Goal: Task Accomplishment & Management: Use online tool/utility

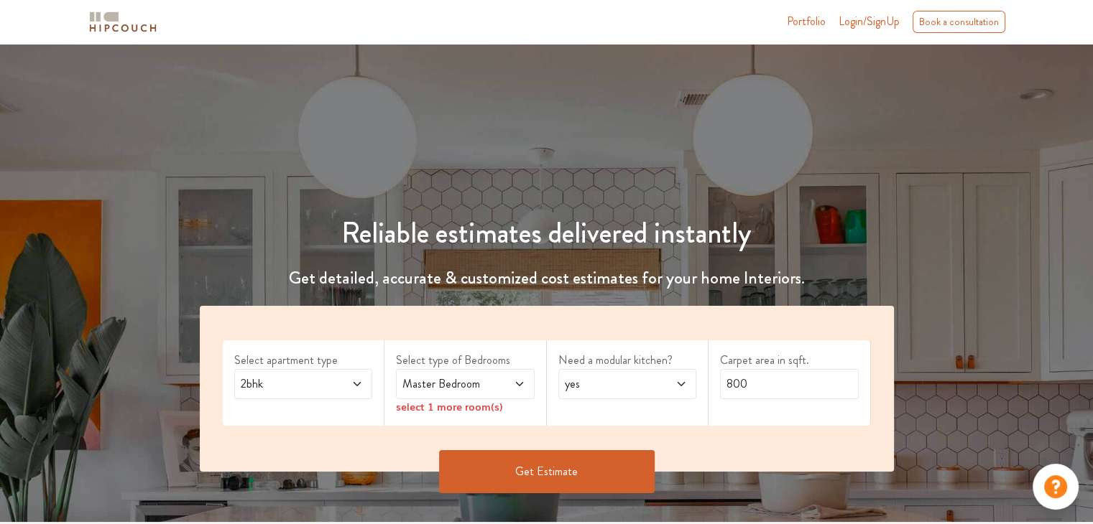
click at [863, 26] on span "Login/SignUp" at bounding box center [868, 21] width 61 height 17
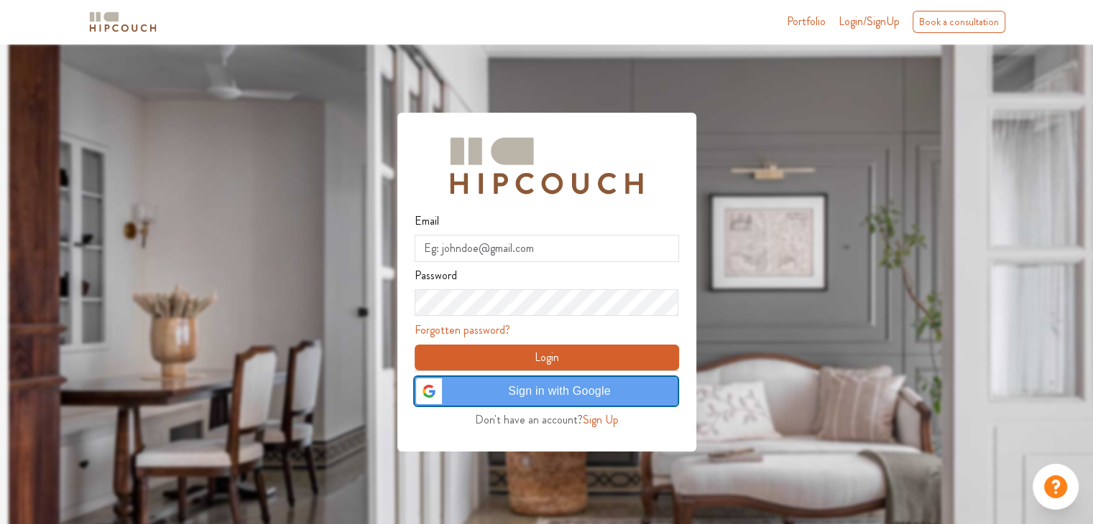
click at [586, 391] on span "Sign in with Google" at bounding box center [559, 391] width 218 height 17
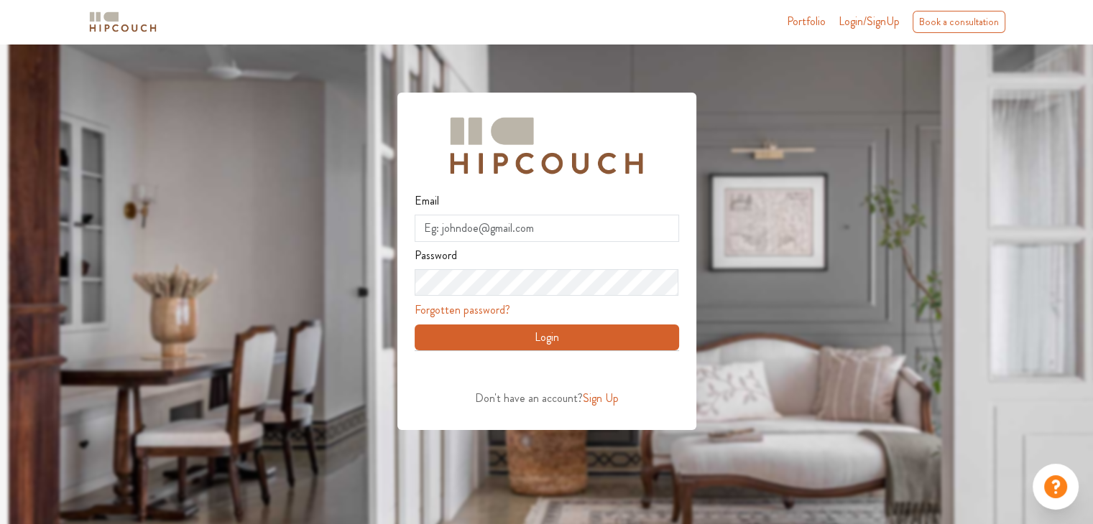
scroll to position [43, 0]
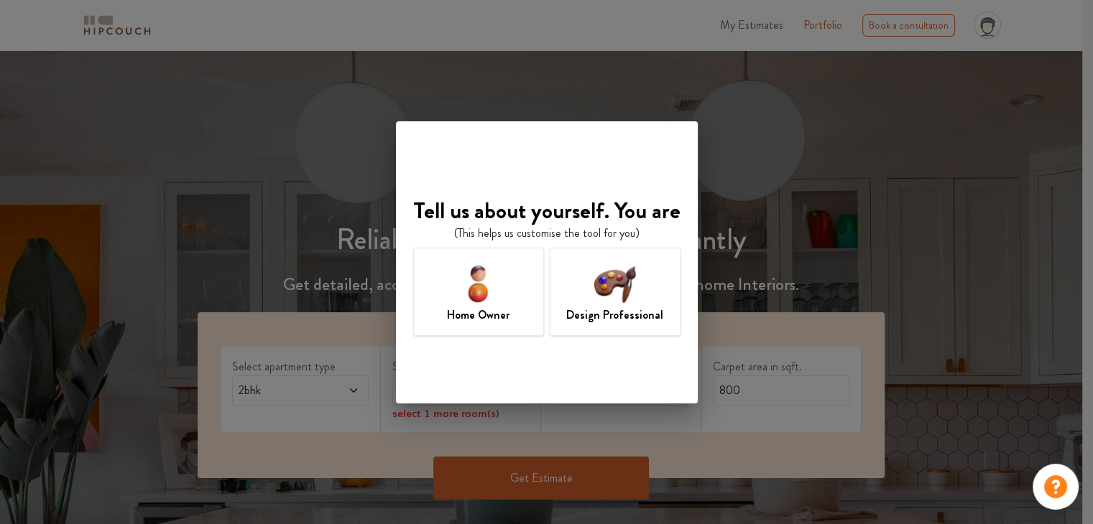
click at [594, 292] on img at bounding box center [614, 283] width 47 height 47
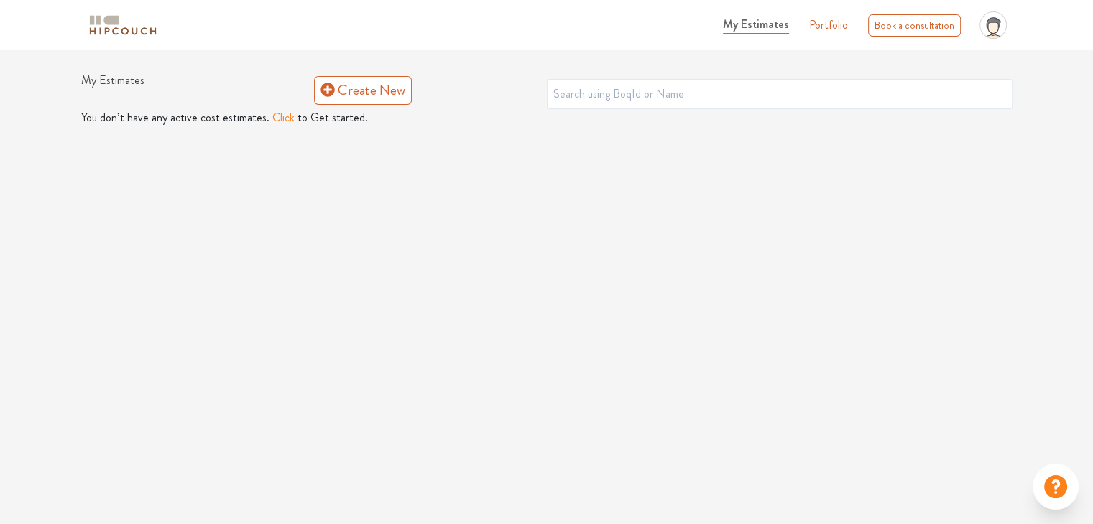
click at [274, 119] on button "Click" at bounding box center [283, 117] width 22 height 17
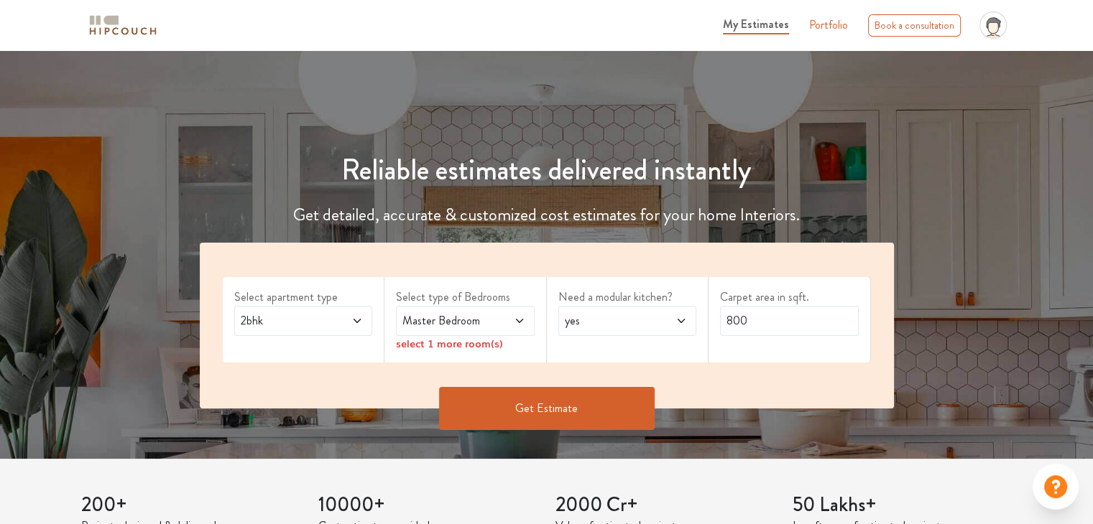
scroll to position [72, 0]
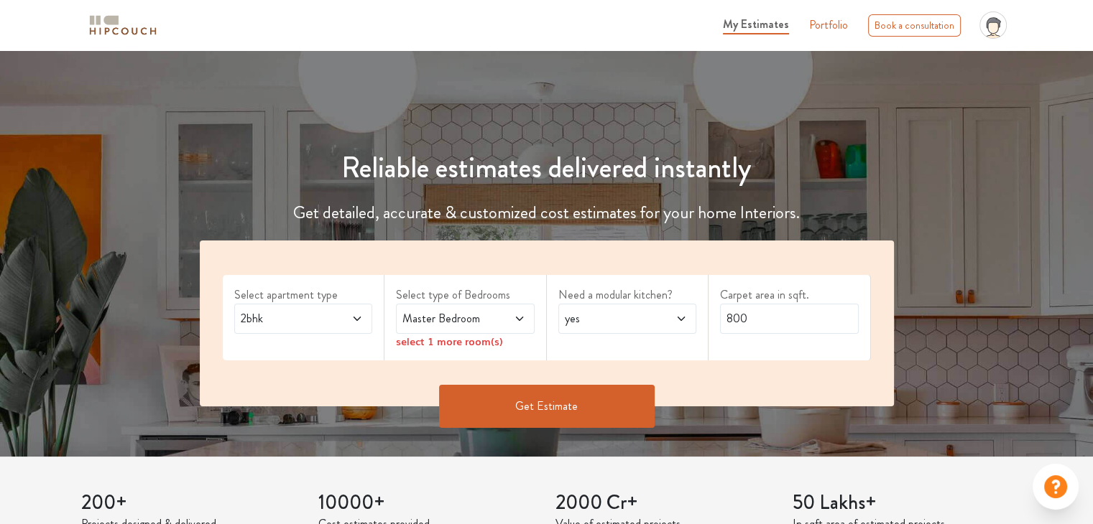
click at [361, 317] on icon at bounding box center [356, 318] width 11 height 11
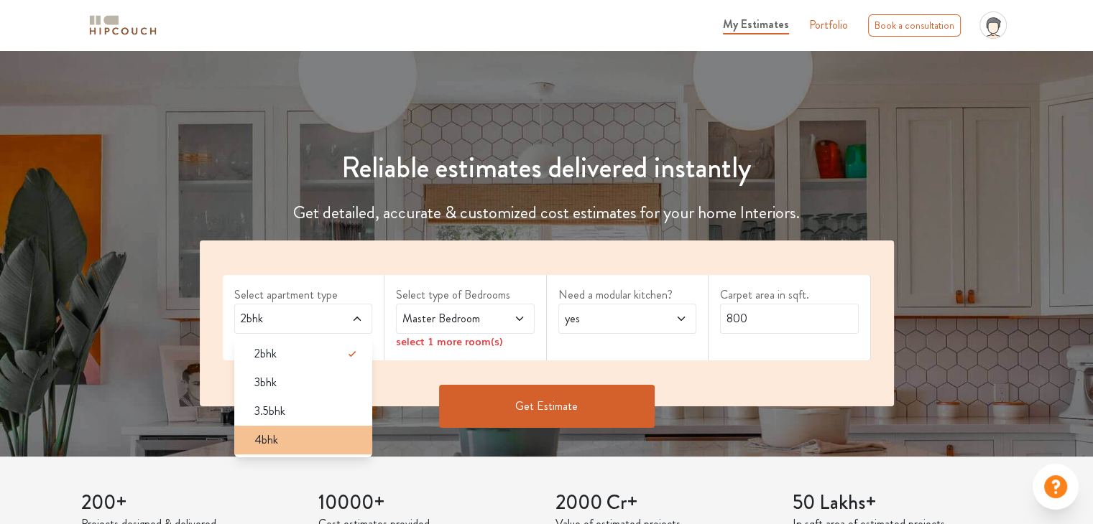
click at [273, 437] on span "4bhk" at bounding box center [266, 440] width 24 height 17
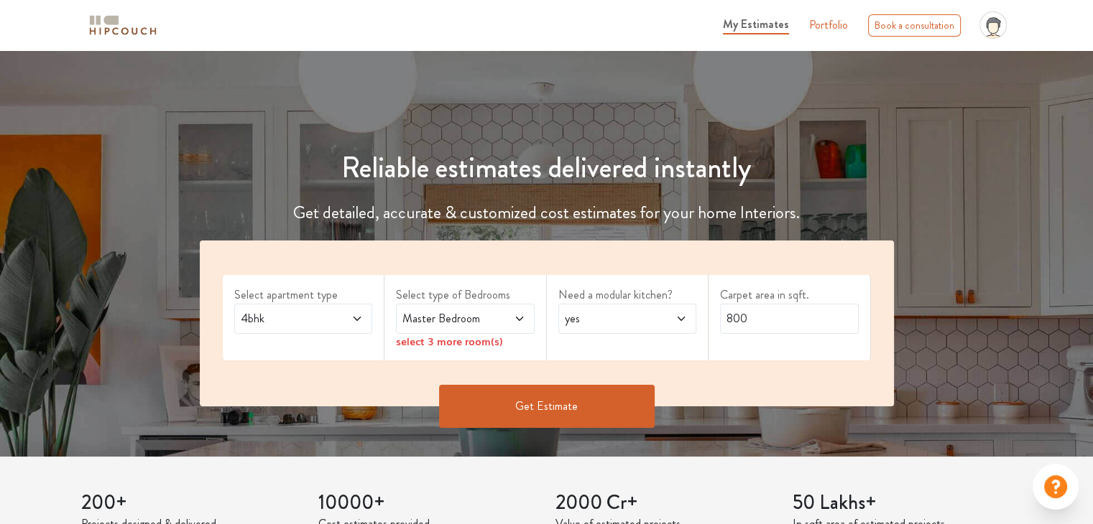
click at [497, 322] on span at bounding box center [509, 318] width 32 height 17
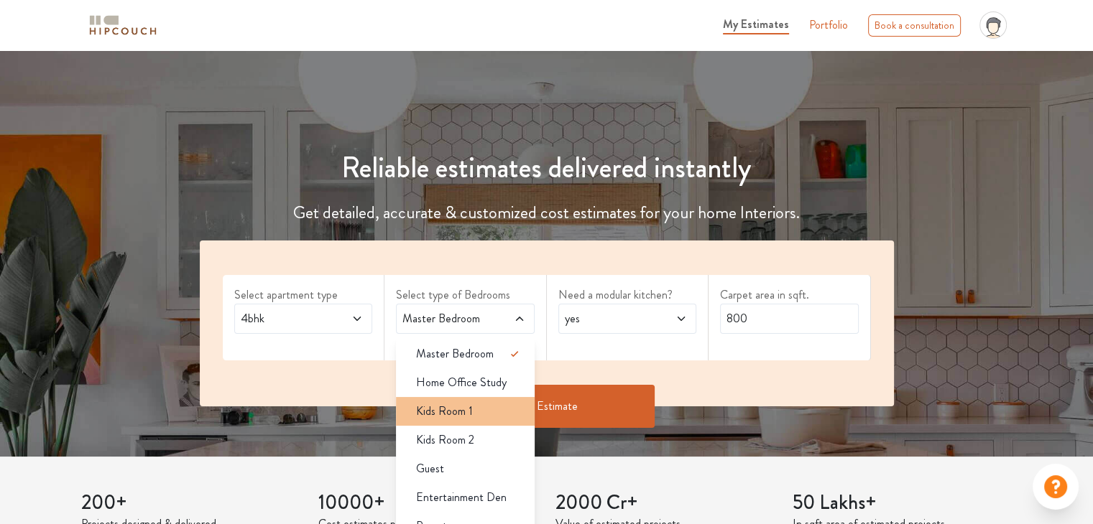
click at [482, 413] on div "Kids Room 1" at bounding box center [469, 411] width 130 height 17
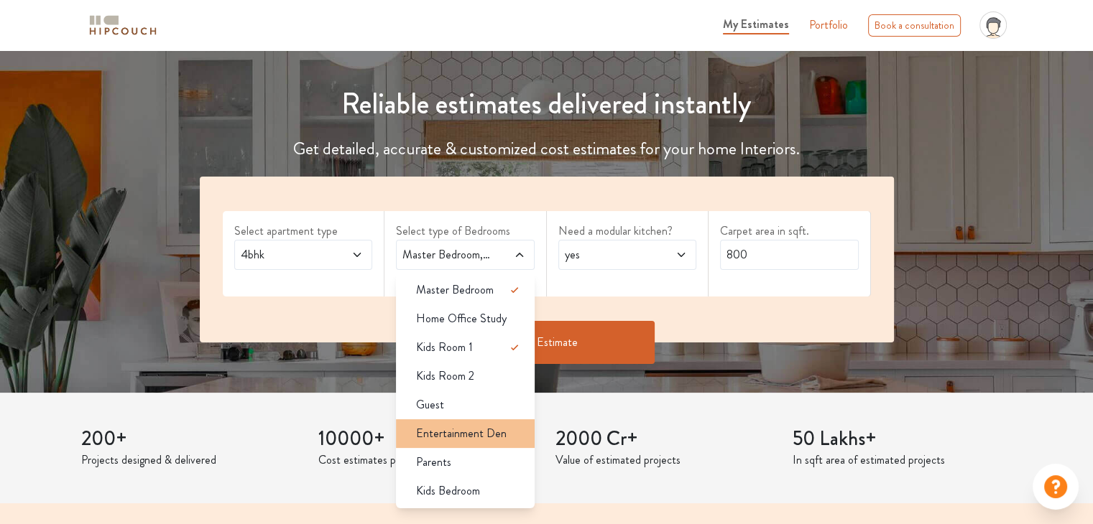
scroll to position [144, 0]
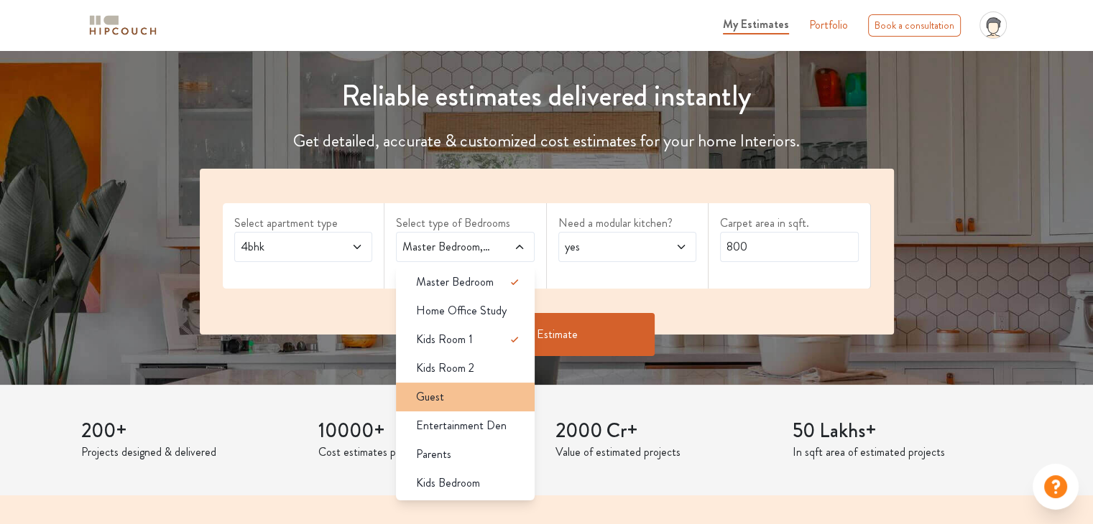
click at [465, 402] on div "Guest" at bounding box center [469, 397] width 130 height 17
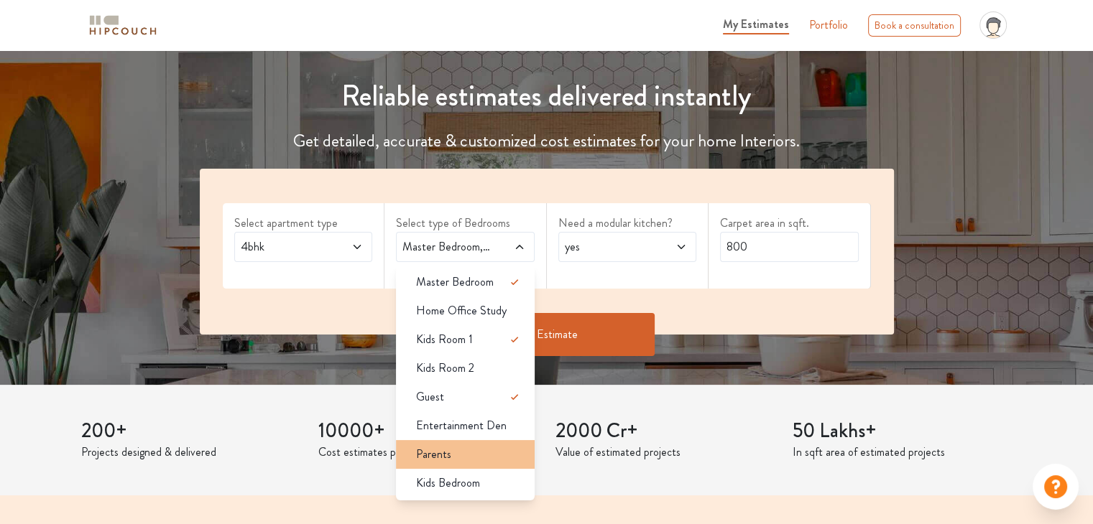
click at [476, 445] on li "Parents" at bounding box center [465, 454] width 139 height 29
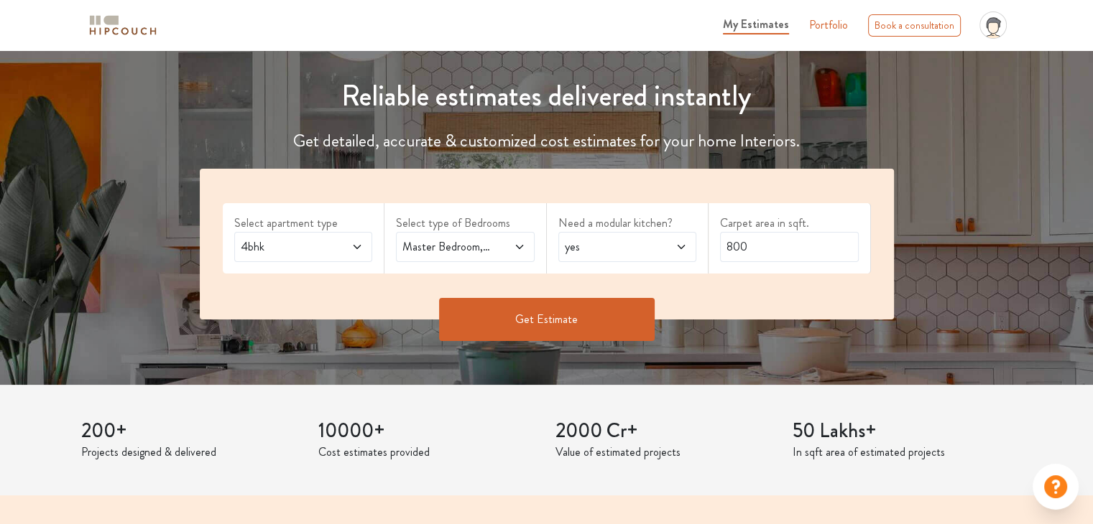
click at [612, 253] on span "yes" at bounding box center [609, 246] width 94 height 17
click at [609, 254] on span "yes" at bounding box center [609, 246] width 94 height 17
click at [753, 254] on input "800" at bounding box center [789, 247] width 139 height 30
drag, startPoint x: 753, startPoint y: 254, endPoint x: 638, endPoint y: 279, distance: 117.6
click at [649, 274] on div "Select apartment type 4bhk Select type of Bedrooms Master Bedroom,Kids Room 1,G…" at bounding box center [547, 244] width 694 height 151
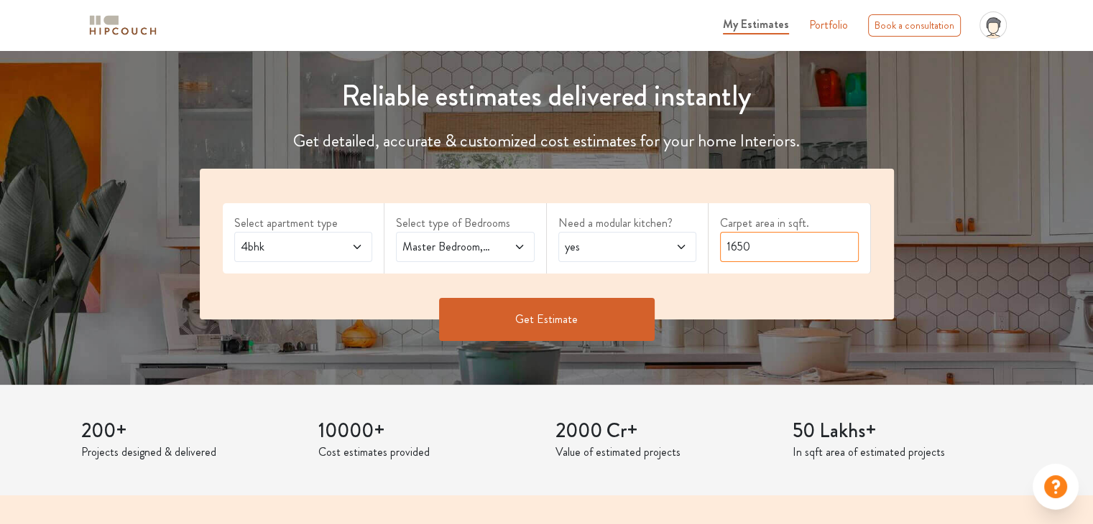
type input "1650"
click at [532, 348] on div "Get Estimate" at bounding box center [546, 341] width 711 height 43
click at [535, 330] on button "Get Estimate" at bounding box center [546, 319] width 215 height 43
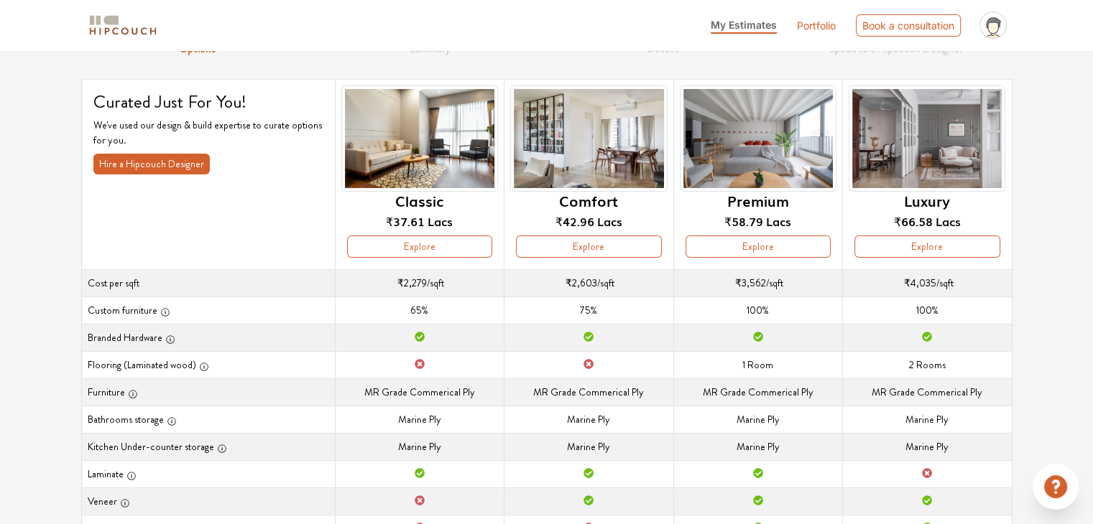
scroll to position [72, 0]
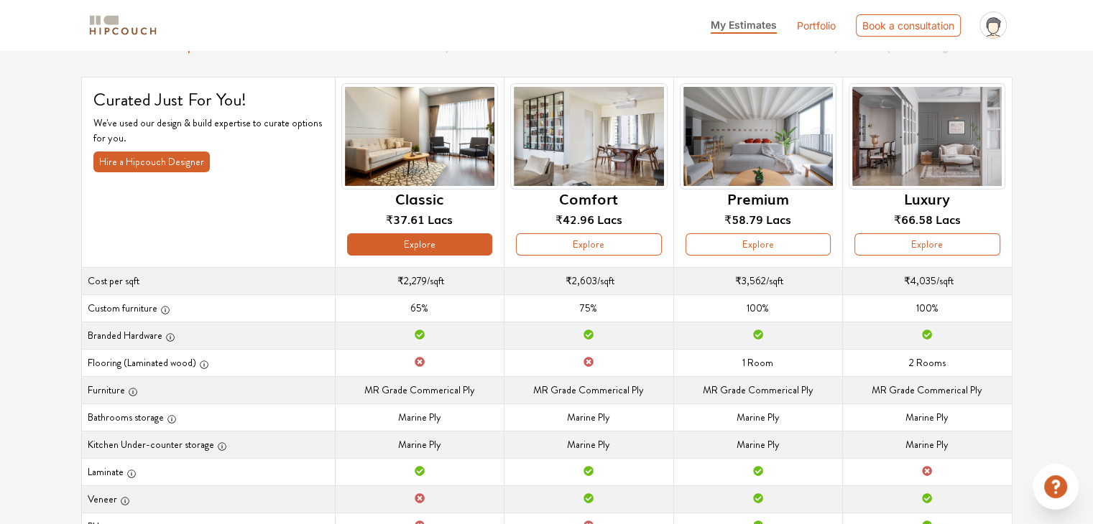
click at [460, 247] on button "Explore" at bounding box center [419, 244] width 145 height 22
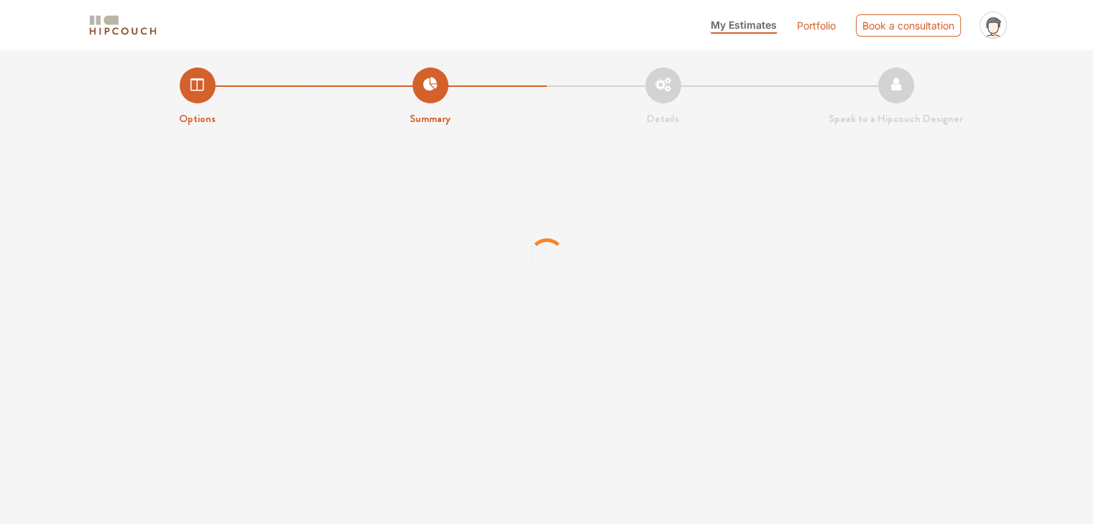
click at [657, 86] on li "Details" at bounding box center [663, 98] width 233 height 60
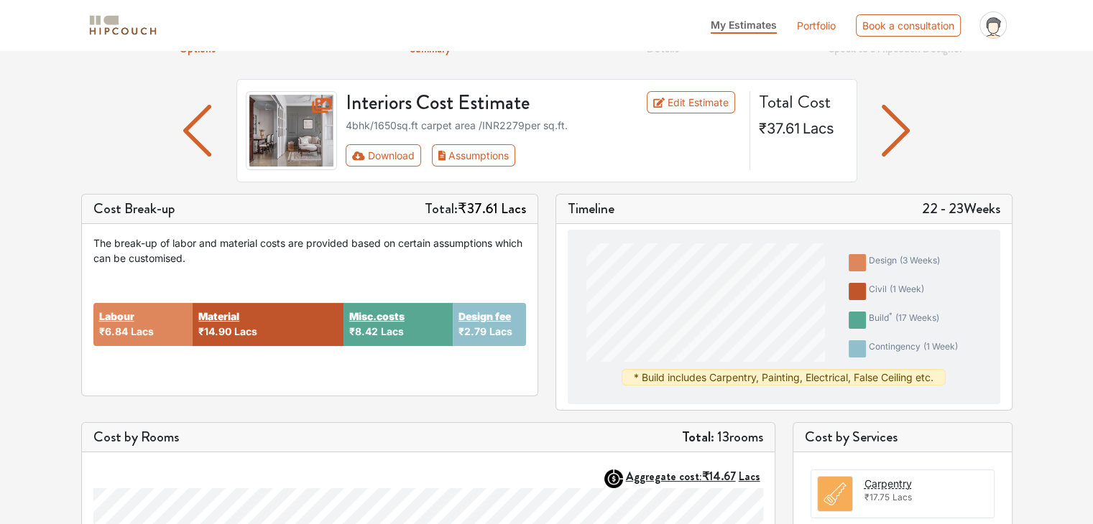
scroll to position [72, 0]
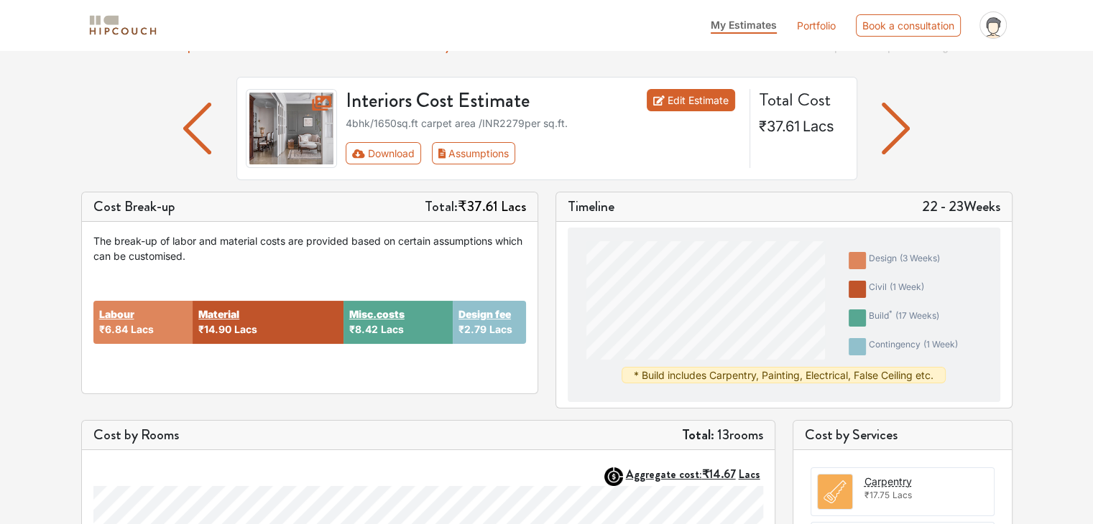
click at [685, 100] on link "Edit Estimate" at bounding box center [690, 100] width 88 height 22
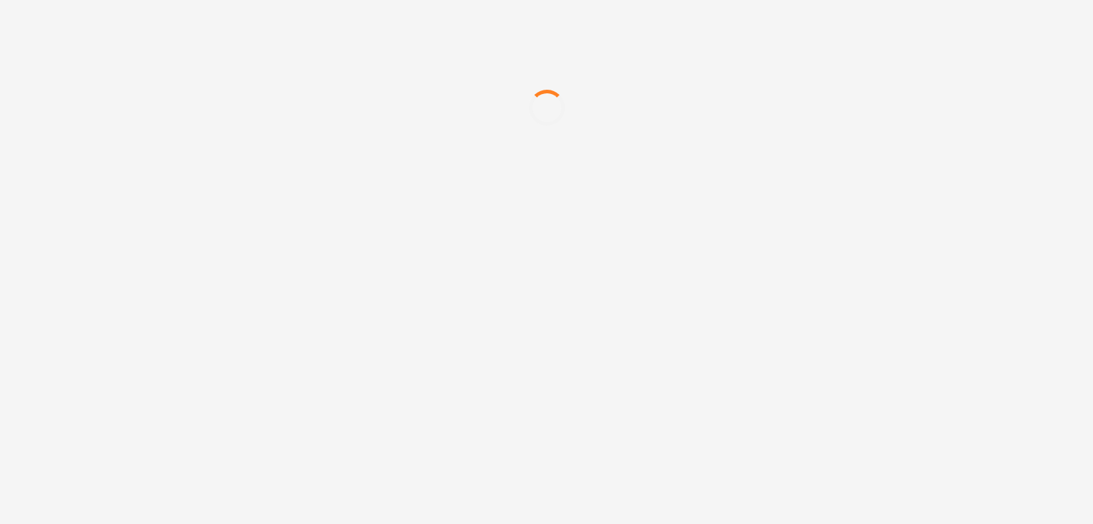
drag, startPoint x: 237, startPoint y: 71, endPoint x: 762, endPoint y: 124, distance: 527.8
click at [762, 124] on div at bounding box center [546, 107] width 1093 height 215
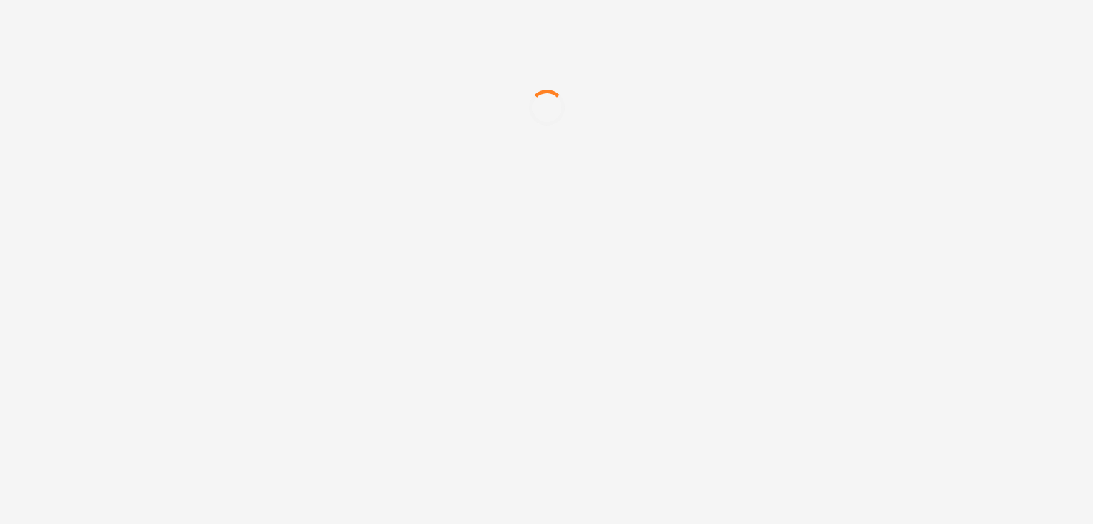
click at [762, 124] on div at bounding box center [546, 107] width 1093 height 215
drag, startPoint x: 761, startPoint y: 121, endPoint x: 693, endPoint y: 118, distance: 68.3
click at [713, 124] on div at bounding box center [546, 107] width 1093 height 215
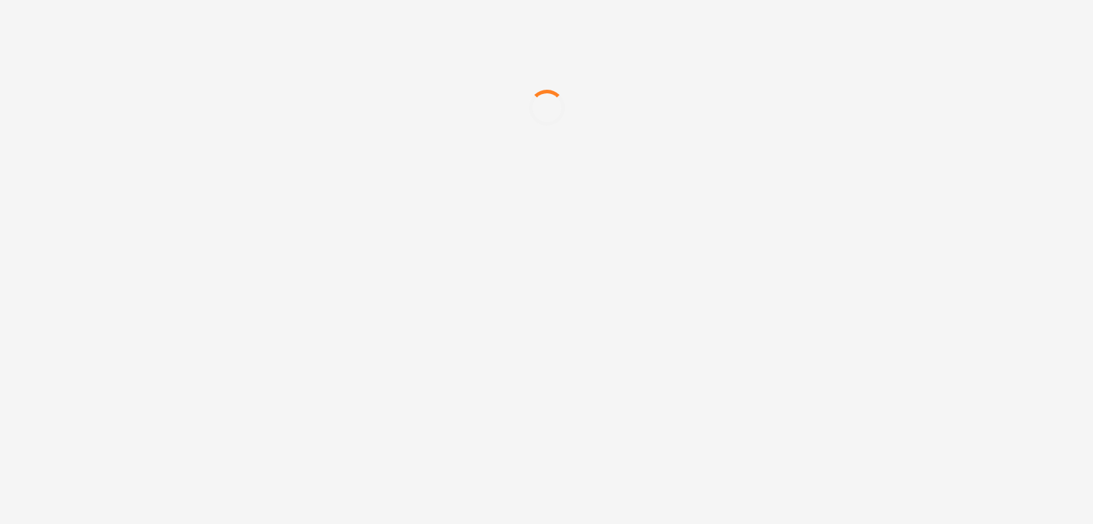
drag, startPoint x: 588, startPoint y: 110, endPoint x: 560, endPoint y: 106, distance: 27.5
